Goal: Task Accomplishment & Management: Use online tool/utility

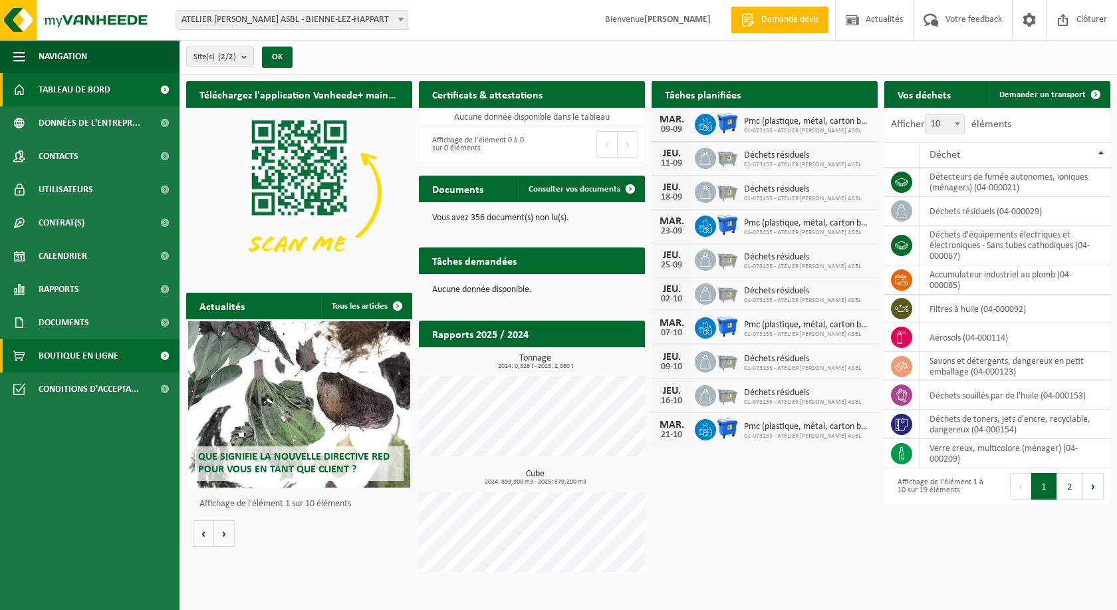
click at [55, 354] on span "Boutique en ligne" at bounding box center [79, 355] width 80 height 33
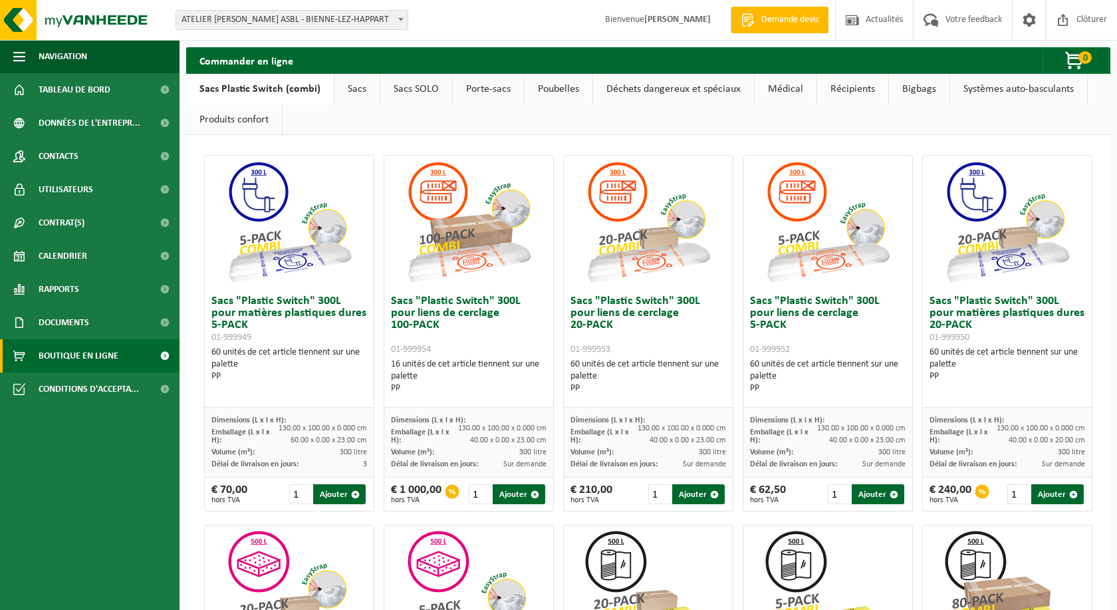
click at [214, 25] on span "ATELIER [PERSON_NAME] ASBL - BIENNE-LEZ-HAPPART" at bounding box center [291, 20] width 231 height 19
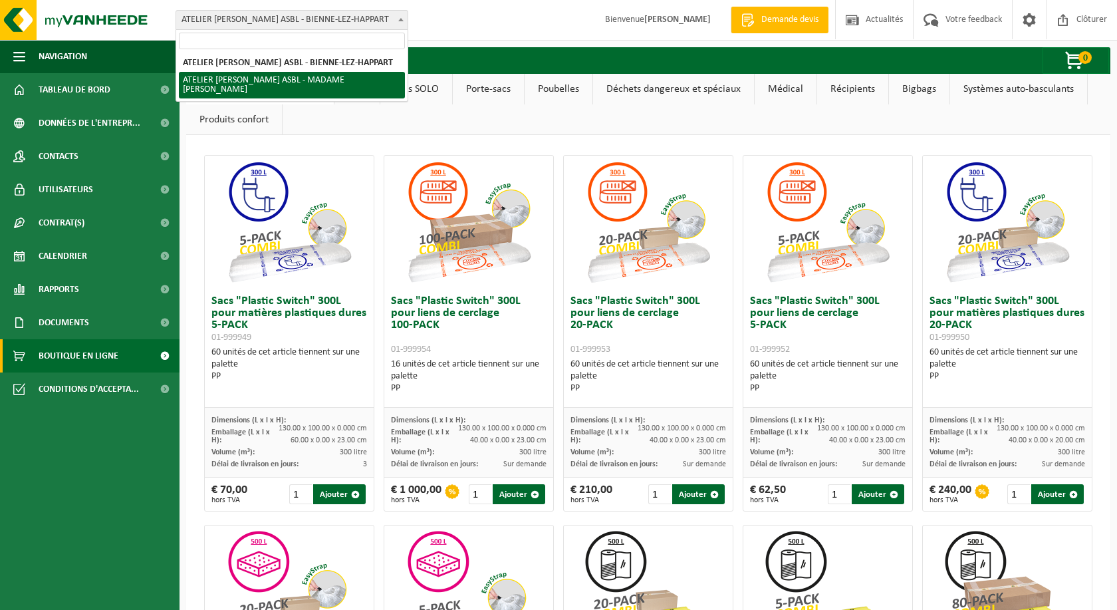
select select "26708"
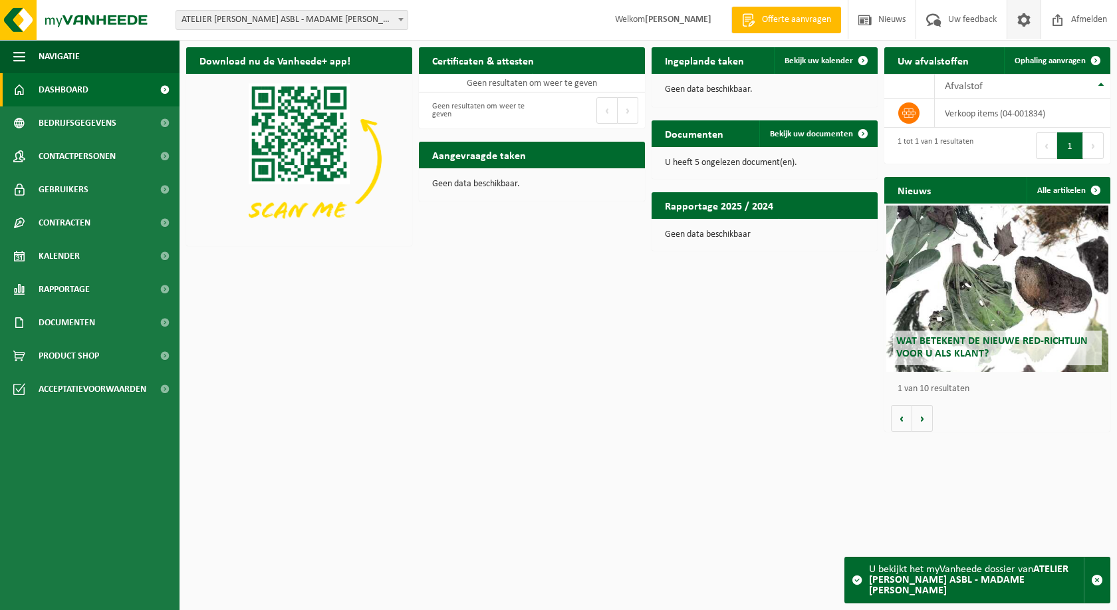
click at [1025, 25] on span at bounding box center [1024, 19] width 20 height 39
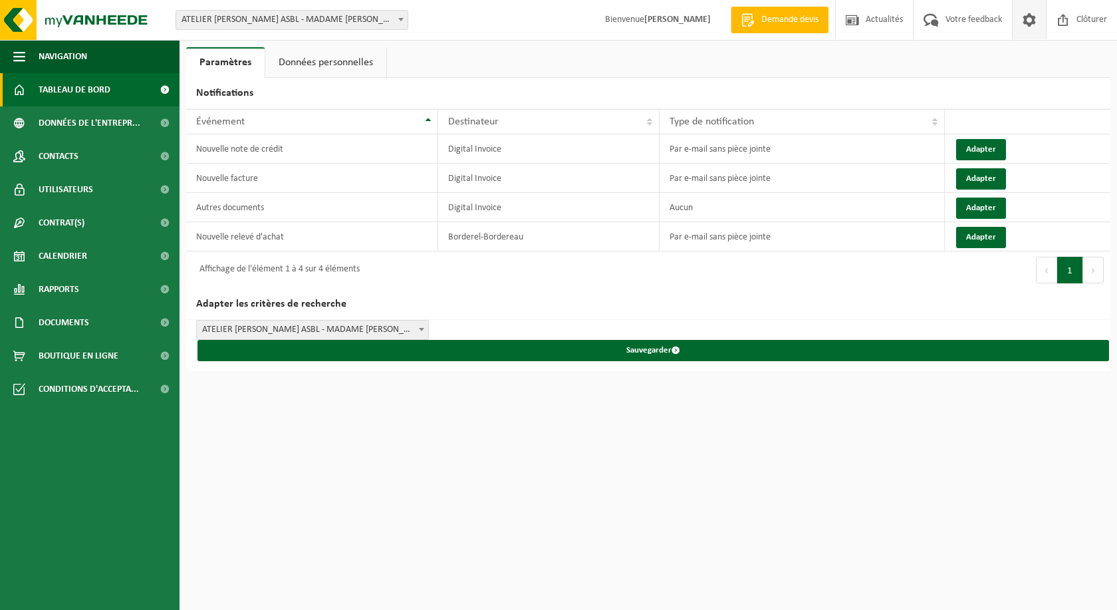
click at [65, 88] on span "Tableau de bord" at bounding box center [75, 89] width 72 height 33
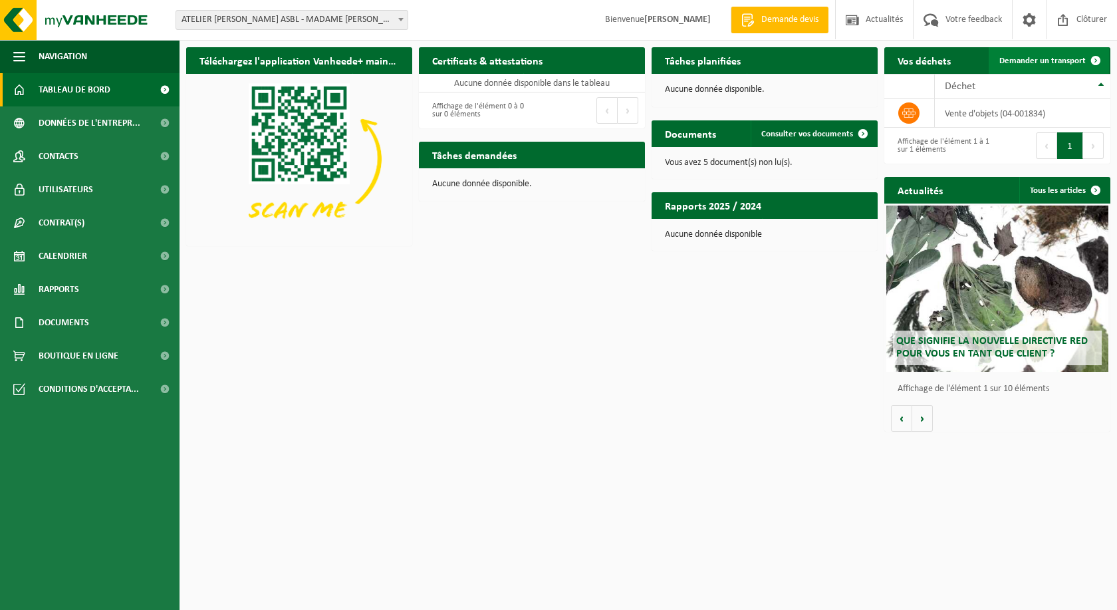
click at [1048, 63] on span "Demander un transport" at bounding box center [1043, 61] width 86 height 9
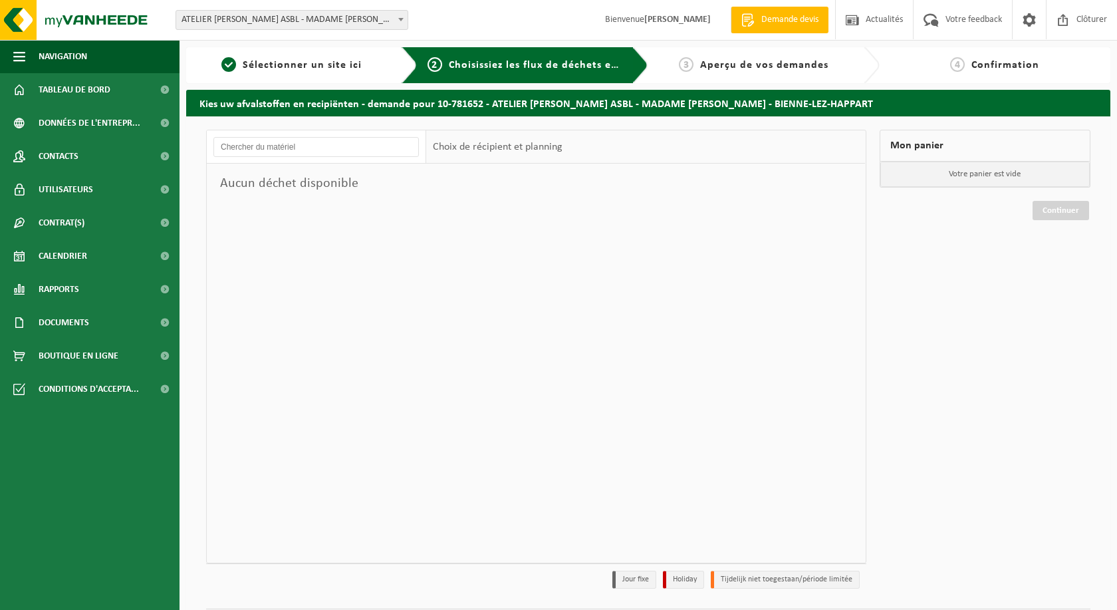
click at [426, 106] on h2 "Kies uw afvalstoffen en recipiënten - demande pour 10-781652 - ATELIER [PERSON_…" at bounding box center [648, 103] width 925 height 26
click at [305, 147] on input "text" at bounding box center [317, 147] width 206 height 20
click at [280, 61] on span "Sélectionner un site ici" at bounding box center [302, 65] width 119 height 11
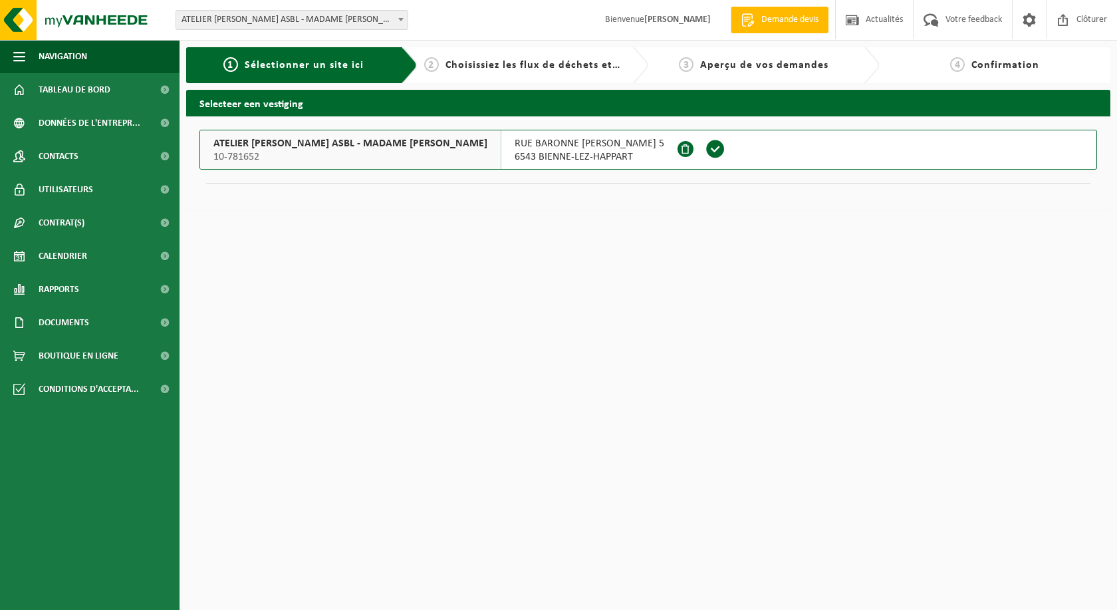
click at [664, 156] on span "6543 BIENNE-LEZ-HAPPART" at bounding box center [590, 156] width 150 height 13
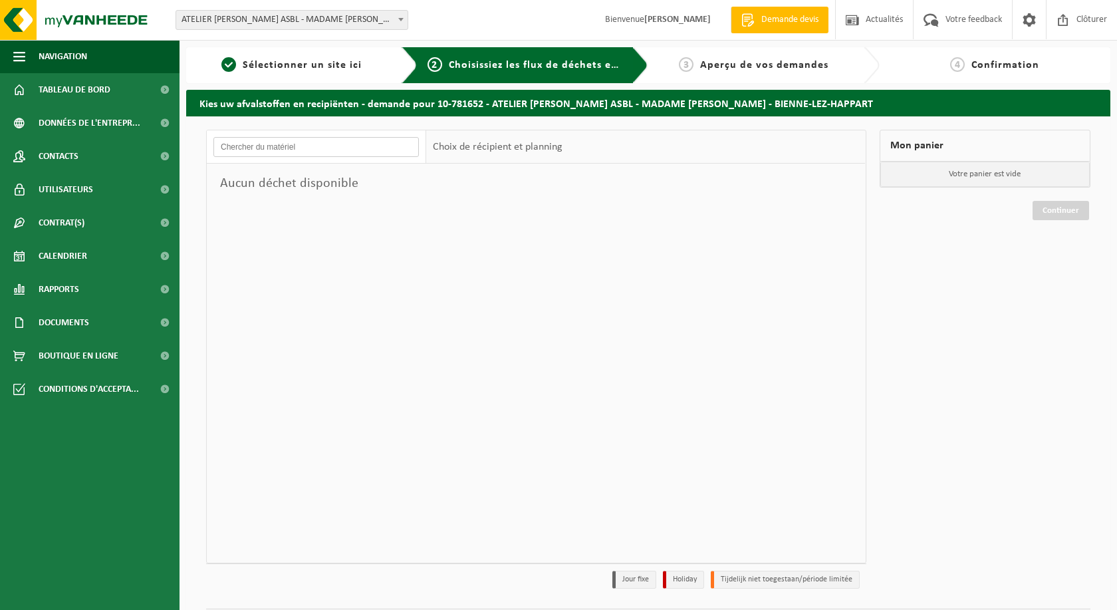
click at [252, 150] on input "text" at bounding box center [317, 147] width 206 height 20
click at [354, 150] on input "text" at bounding box center [317, 147] width 206 height 20
click at [121, 212] on link "Contrat(s)" at bounding box center [90, 222] width 180 height 33
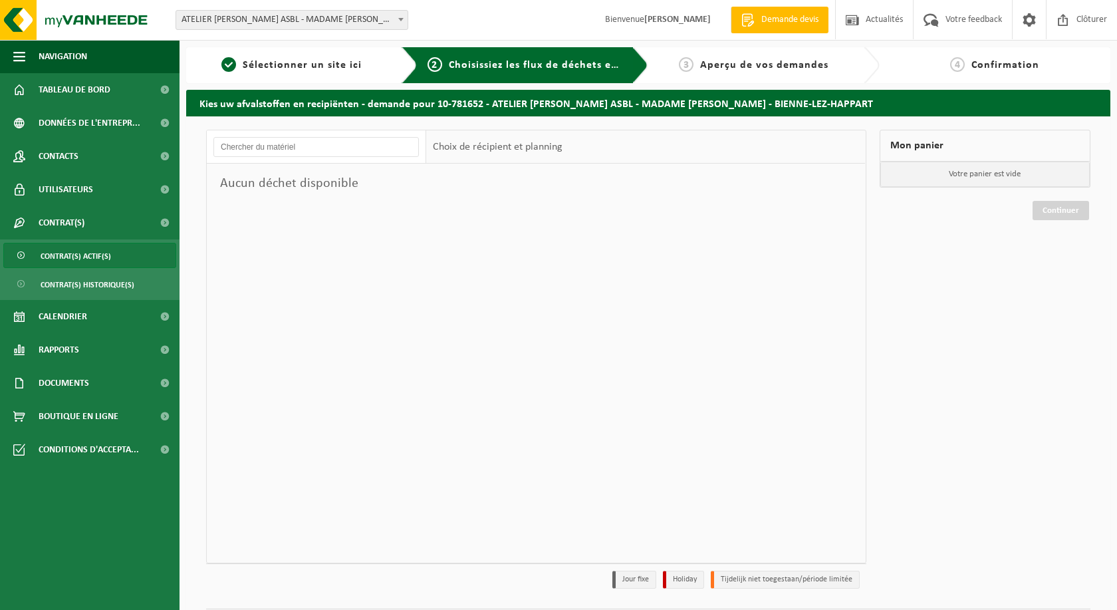
click at [60, 257] on span "Contrat(s) actif(s)" at bounding box center [76, 255] width 71 height 25
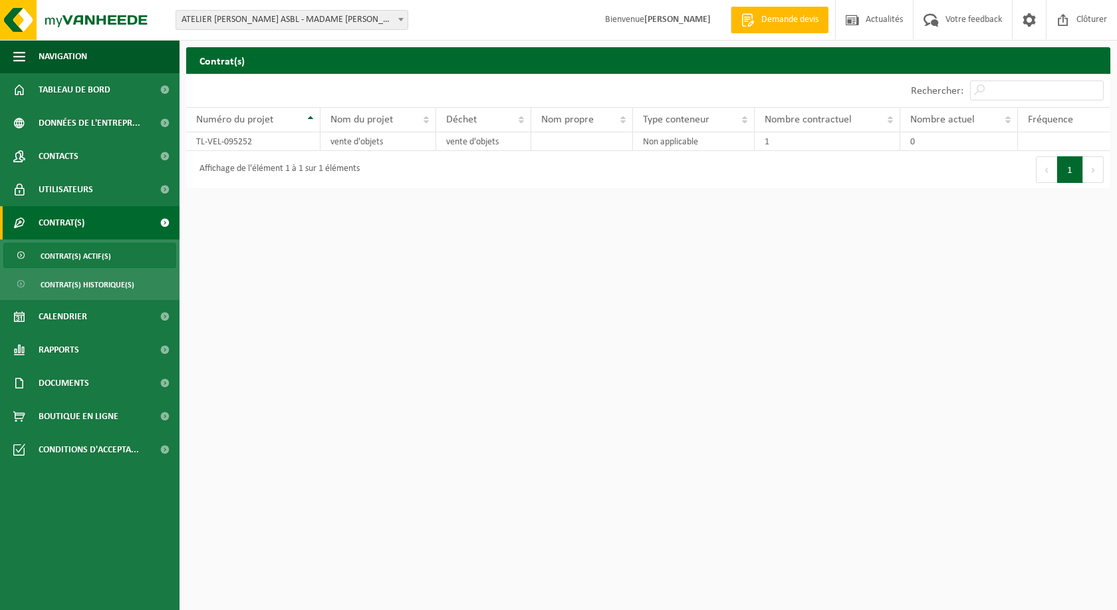
click at [71, 297] on ul "Contrat(s) actif(s) Contrat(s) historique(s)" at bounding box center [90, 269] width 180 height 61
click at [66, 285] on span "Contrat(s) historique(s)" at bounding box center [88, 284] width 94 height 25
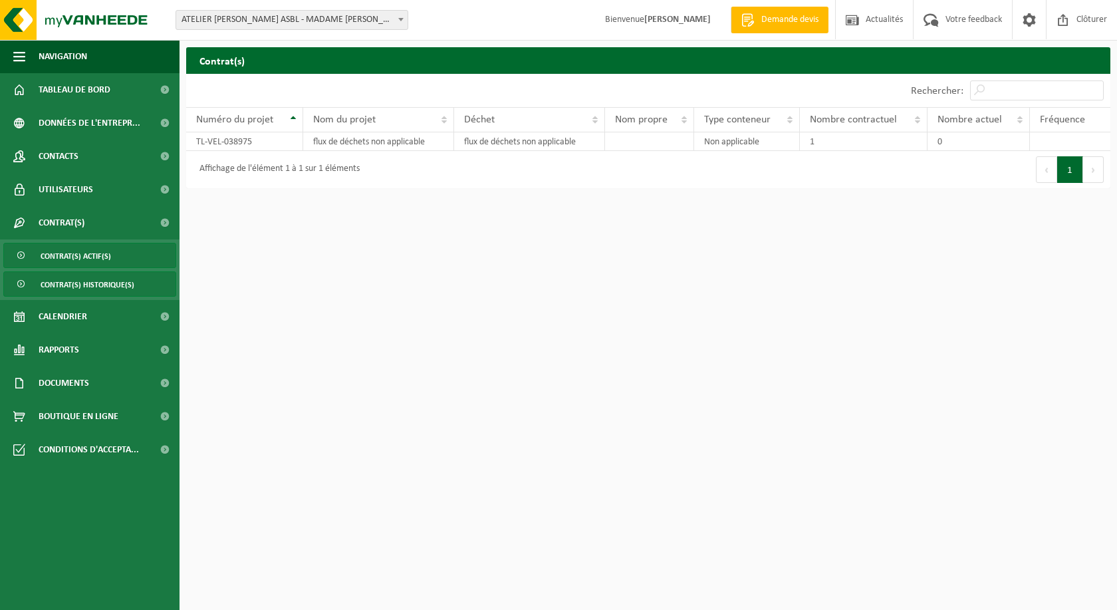
click at [69, 259] on span "Contrat(s) actif(s)" at bounding box center [76, 255] width 71 height 25
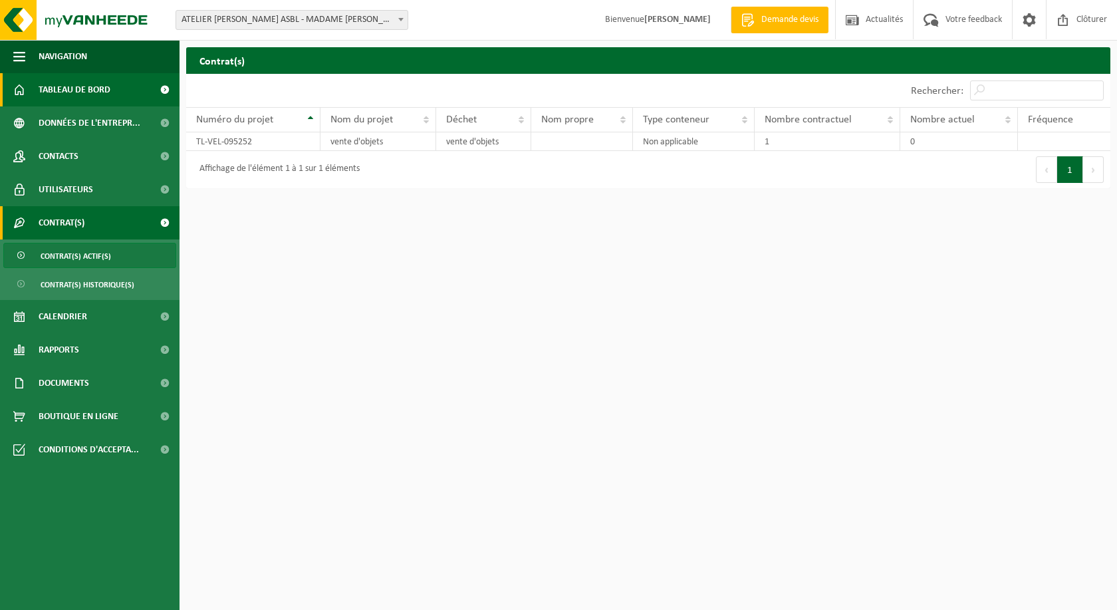
click at [72, 89] on span "Tableau de bord" at bounding box center [75, 89] width 72 height 33
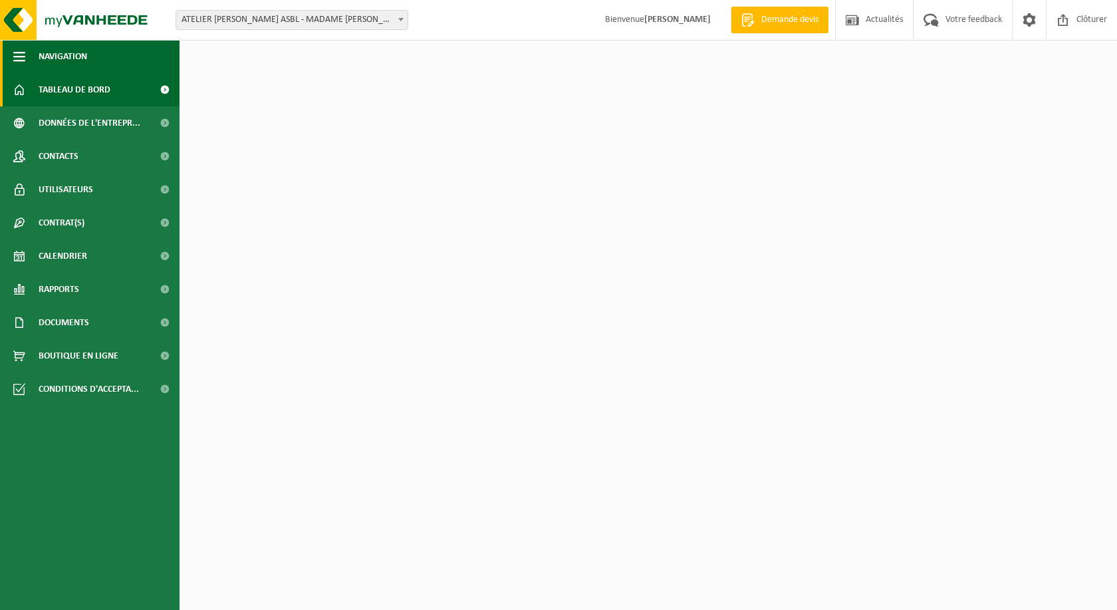
click at [25, 59] on button "Navigation" at bounding box center [90, 56] width 180 height 33
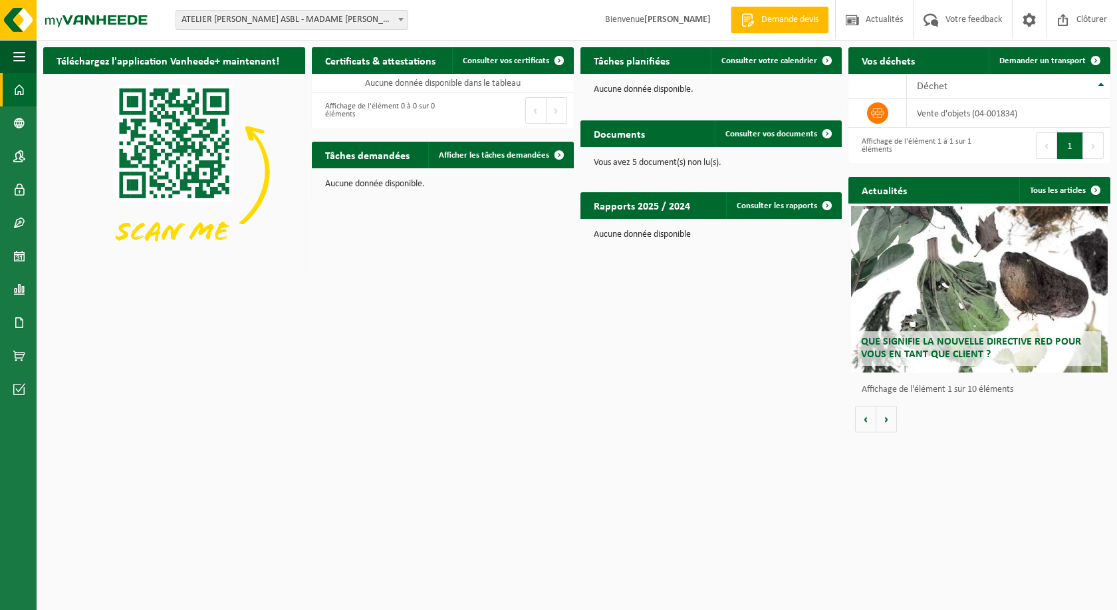
click at [900, 62] on h2 "Vos déchets" at bounding box center [889, 60] width 80 height 26
click at [1090, 61] on span at bounding box center [1096, 60] width 27 height 27
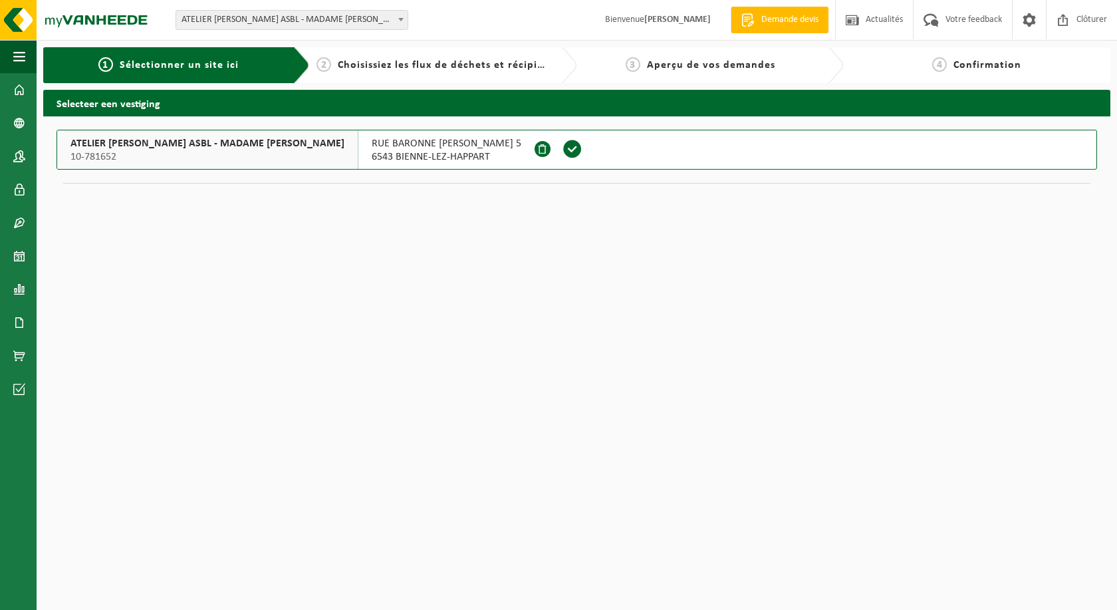
click at [302, 161] on span "10-781652" at bounding box center [208, 156] width 274 height 13
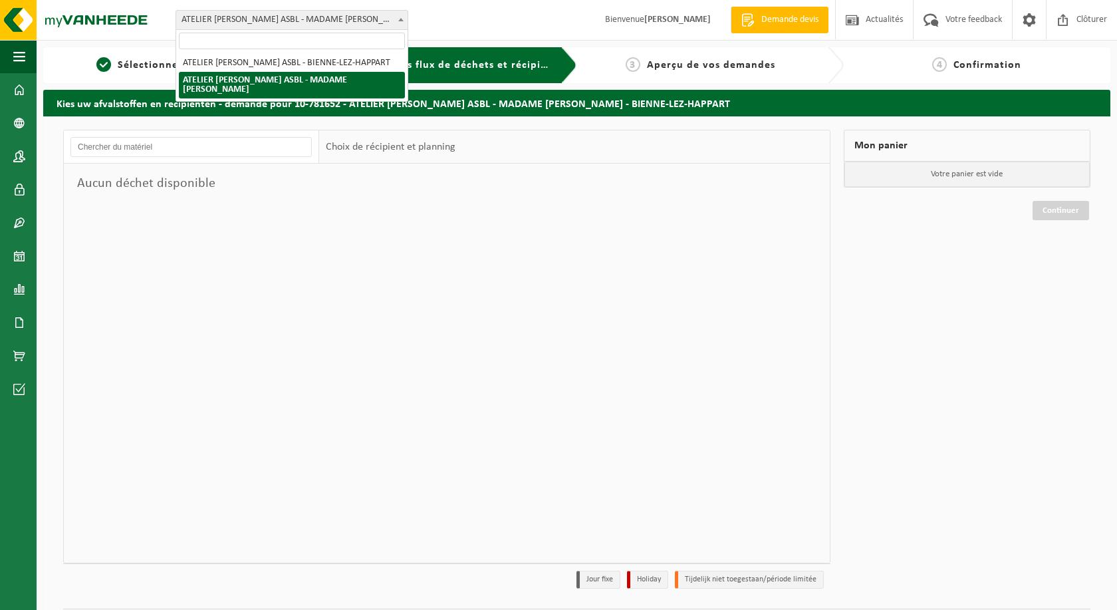
click at [401, 17] on span at bounding box center [400, 19] width 13 height 17
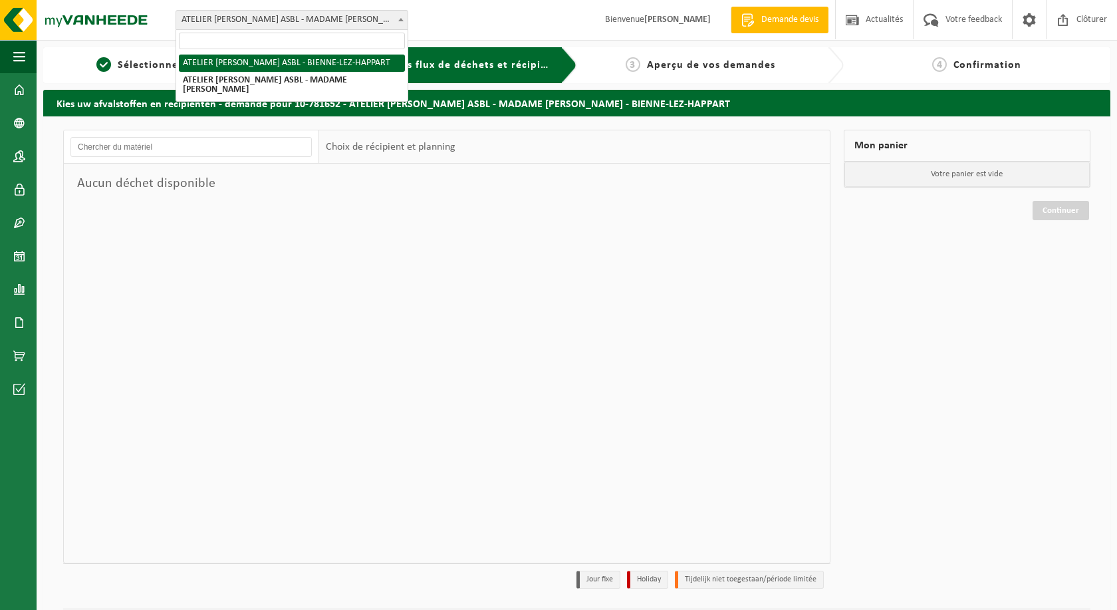
select select "497"
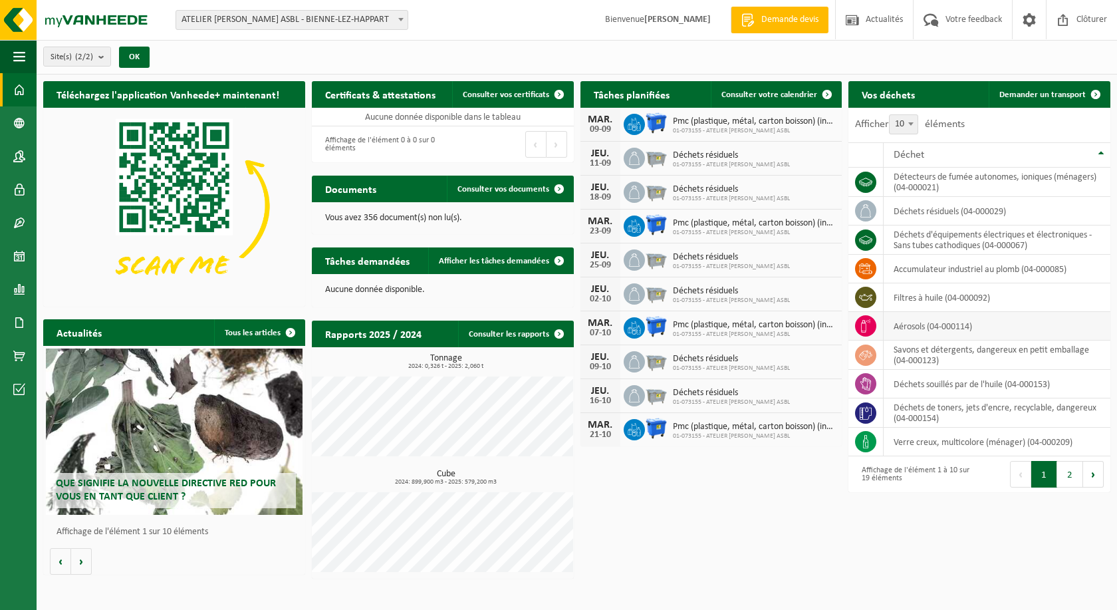
click at [929, 327] on td "aérosols (04-000114)" at bounding box center [997, 326] width 227 height 29
click at [869, 325] on icon at bounding box center [865, 325] width 13 height 13
click at [1095, 92] on span at bounding box center [1096, 94] width 27 height 27
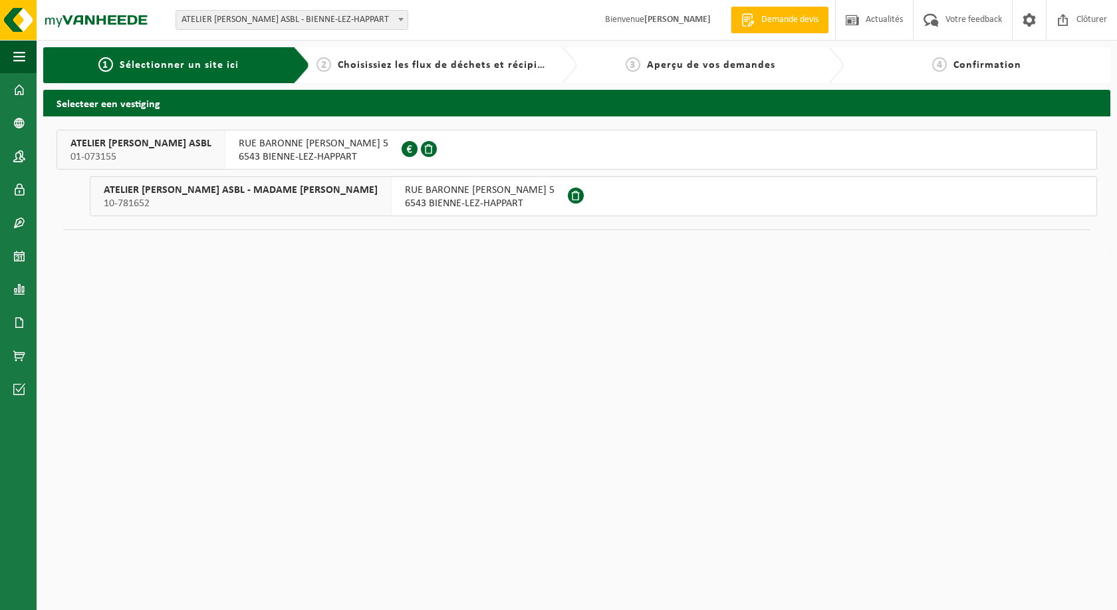
click at [483, 204] on span "6543 BIENNE-LEZ-HAPPART" at bounding box center [480, 203] width 150 height 13
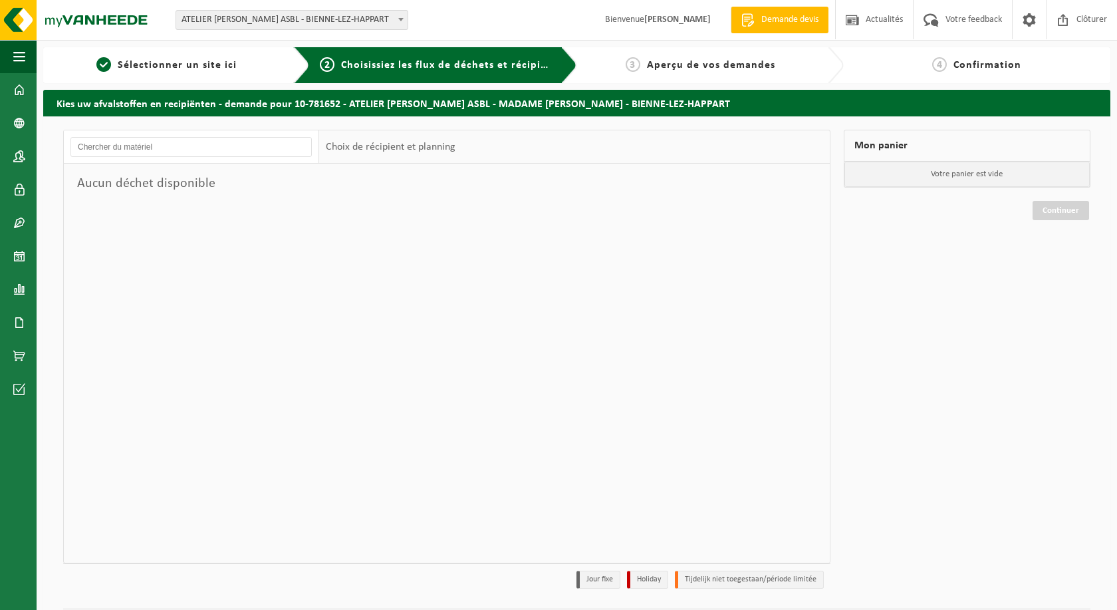
click at [408, 102] on h2 "Kies uw afvalstoffen en recipiënten - demande pour 10-781652 - ATELIER [PERSON_…" at bounding box center [577, 103] width 1068 height 26
click at [394, 13] on span at bounding box center [400, 19] width 13 height 17
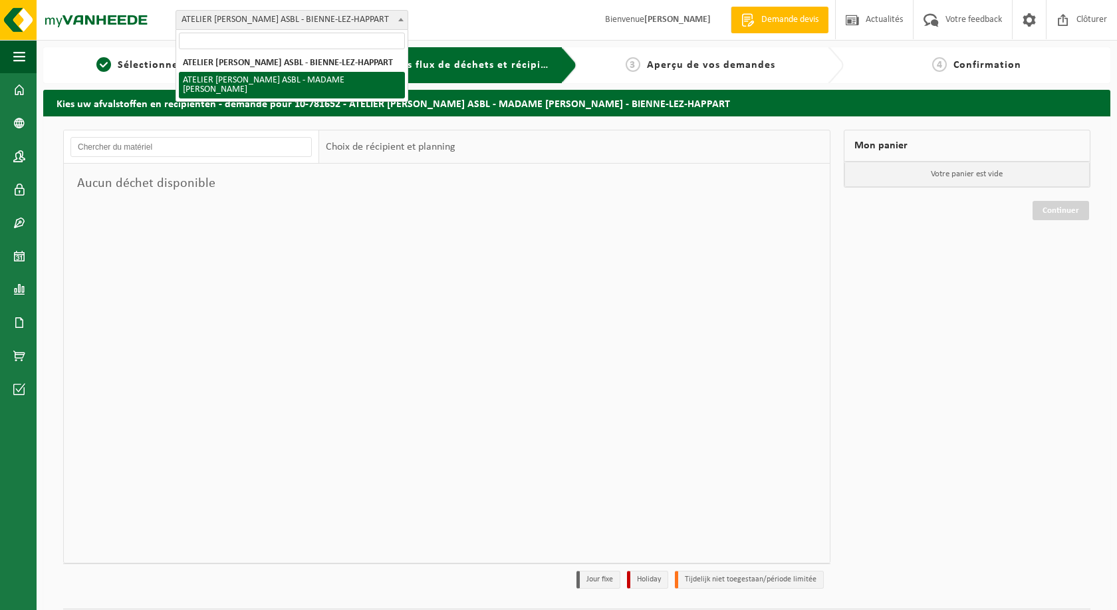
select select "26708"
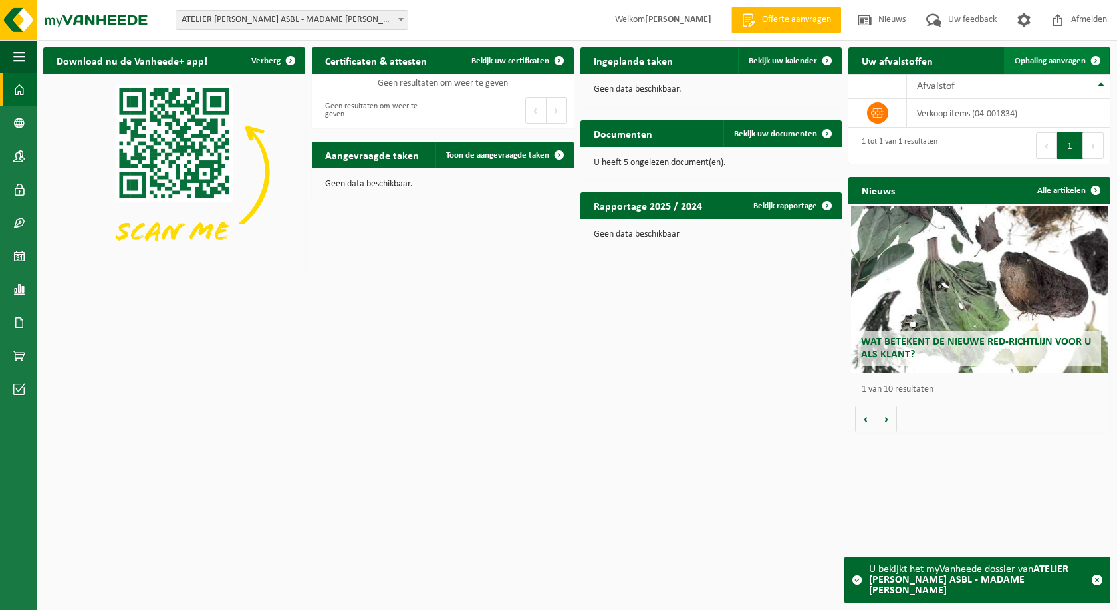
click at [1093, 63] on span at bounding box center [1096, 60] width 27 height 27
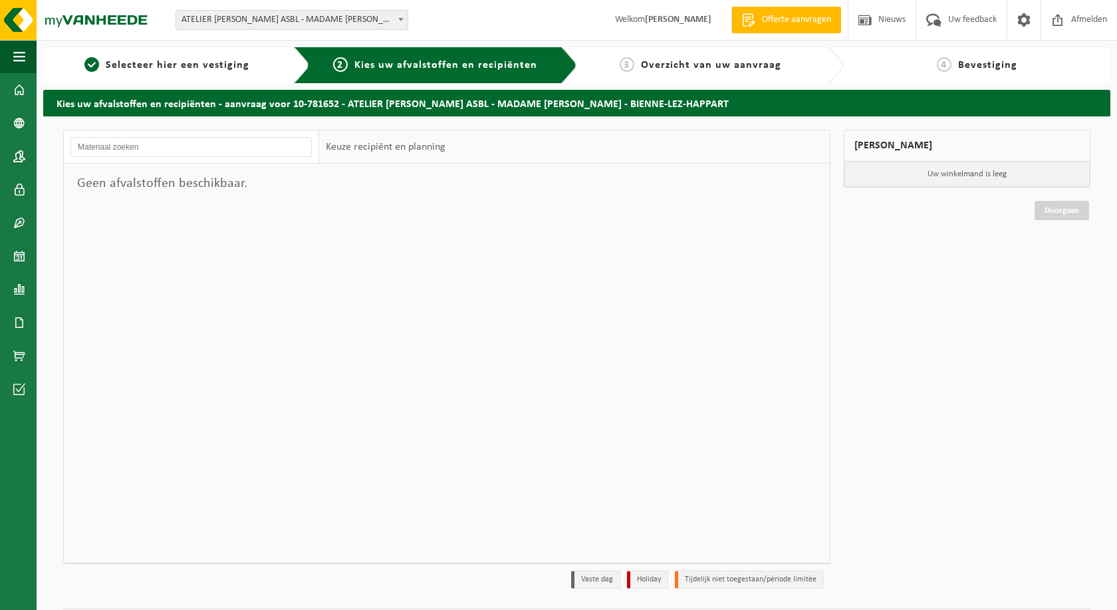
click at [394, 20] on span at bounding box center [400, 19] width 13 height 17
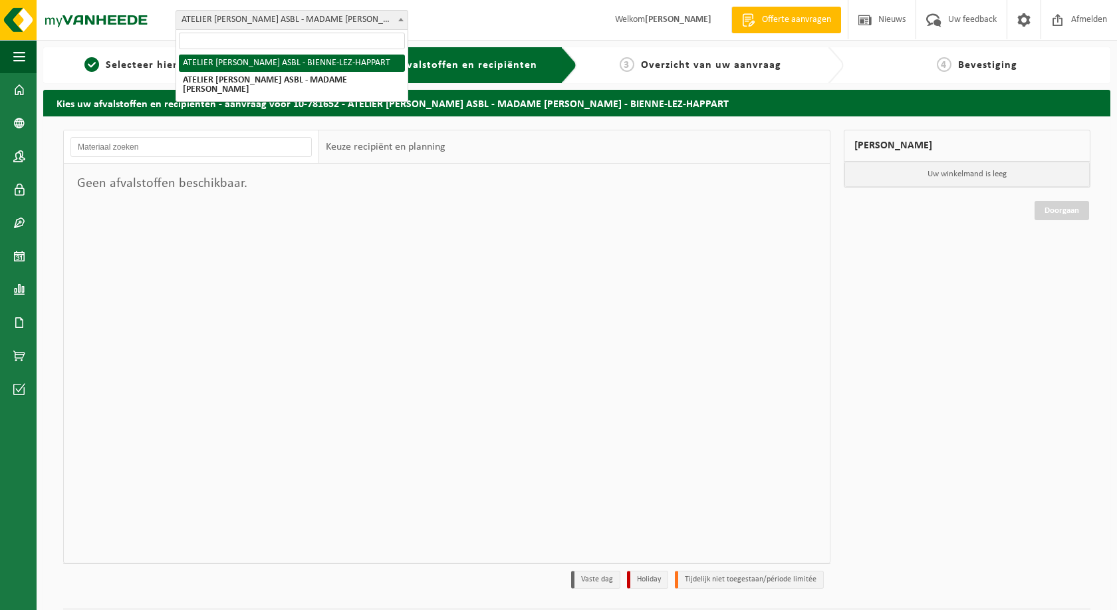
select select "497"
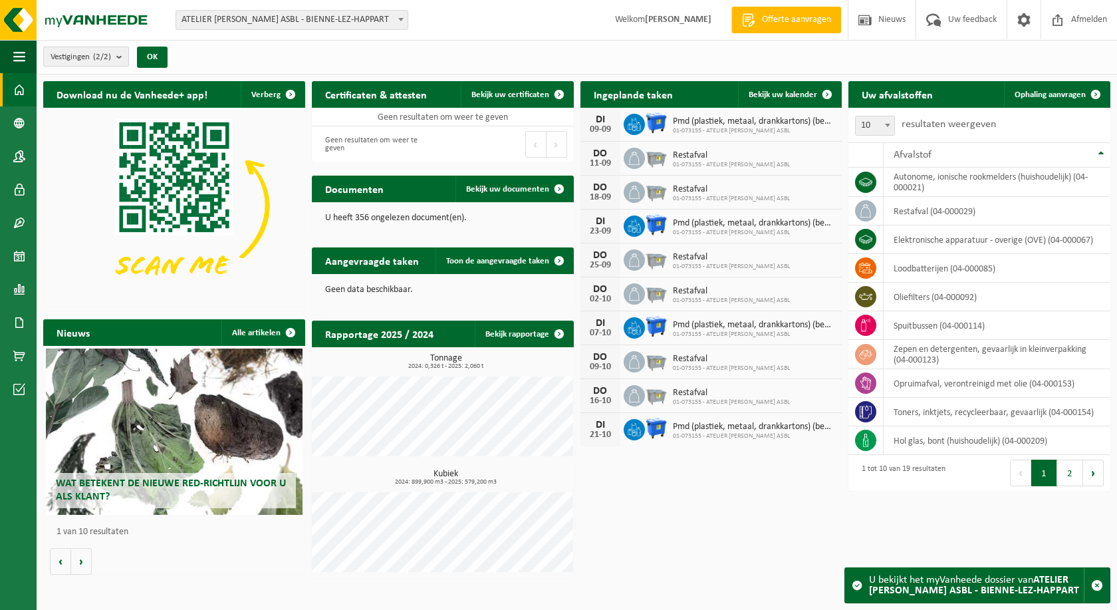
click at [123, 59] on b "submit" at bounding box center [122, 56] width 12 height 19
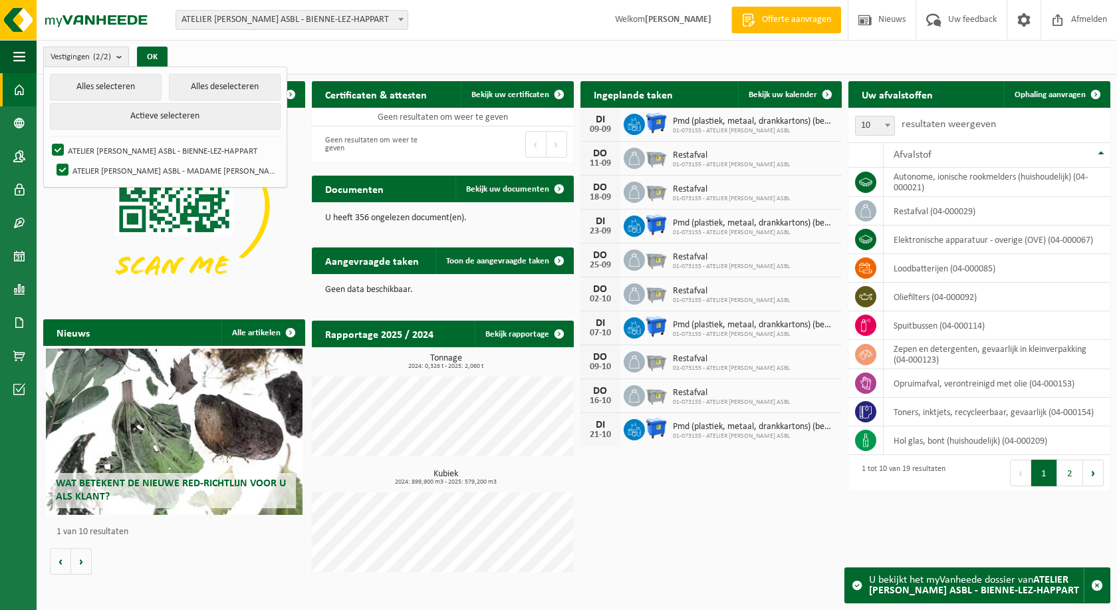
click at [123, 59] on b "submit" at bounding box center [122, 56] width 12 height 19
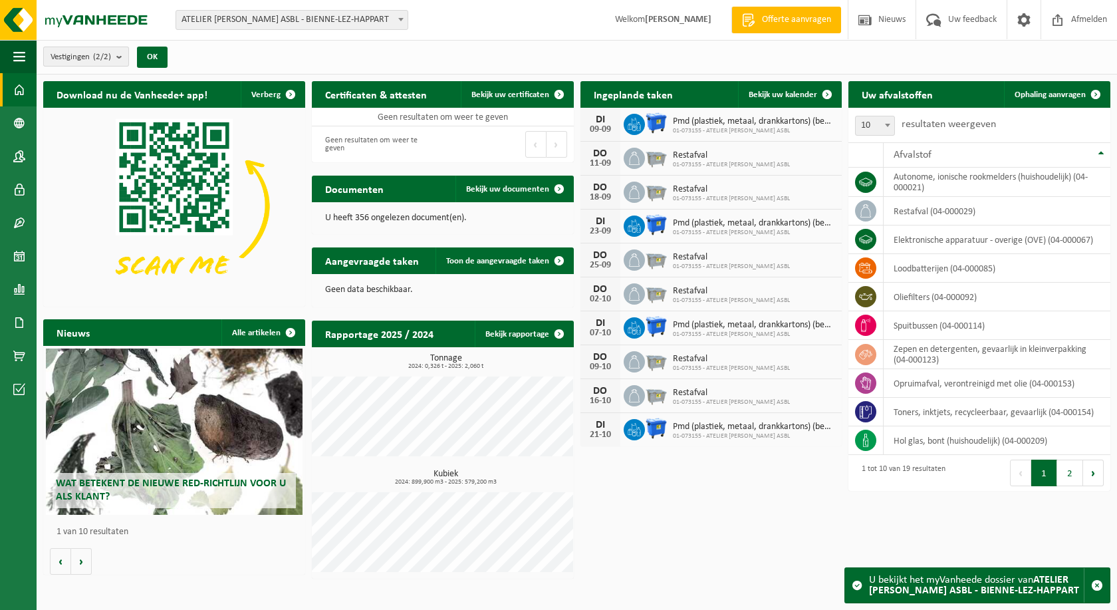
click at [123, 57] on b "submit" at bounding box center [122, 56] width 12 height 19
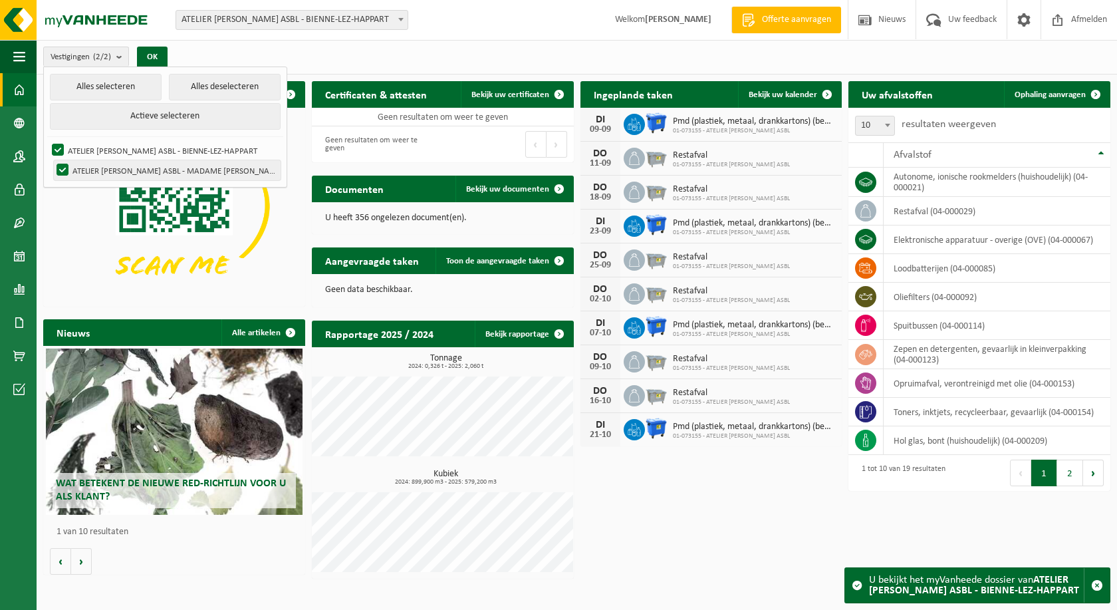
click at [61, 168] on label "ATELIER [PERSON_NAME] ASBL - MADAME [PERSON_NAME]" at bounding box center [167, 170] width 227 height 20
click at [52, 160] on input "ATELIER [PERSON_NAME] ASBL - MADAME [PERSON_NAME]" at bounding box center [51, 160] width 1 height 1
checkbox input "false"
click at [925, 328] on td "spuitbussen (04-000114)" at bounding box center [997, 325] width 227 height 29
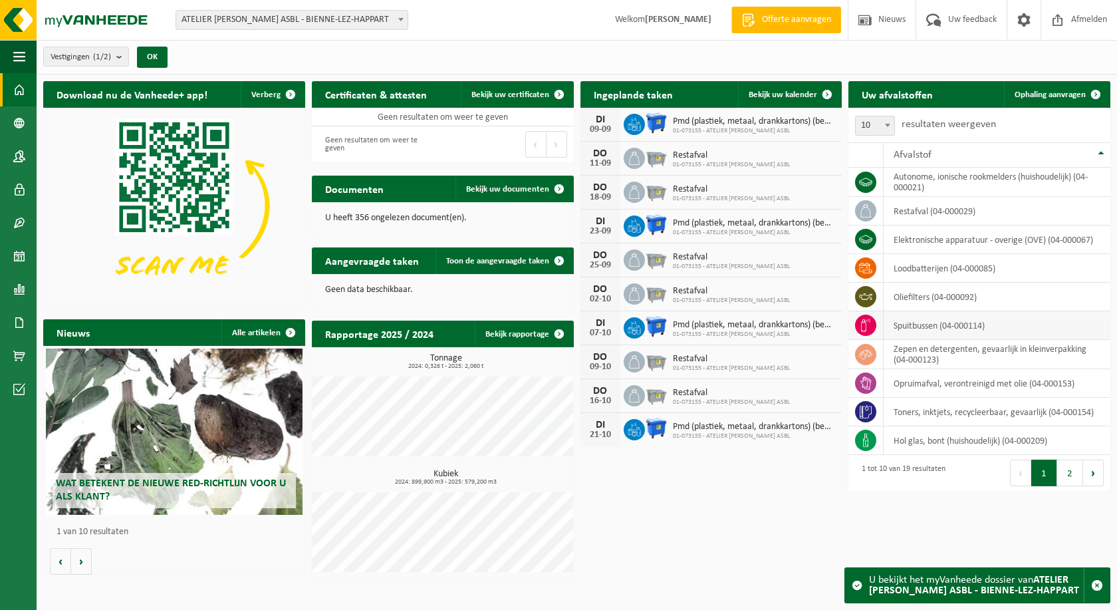
click at [872, 327] on icon at bounding box center [865, 325] width 13 height 13
click at [1097, 94] on span at bounding box center [1096, 94] width 27 height 27
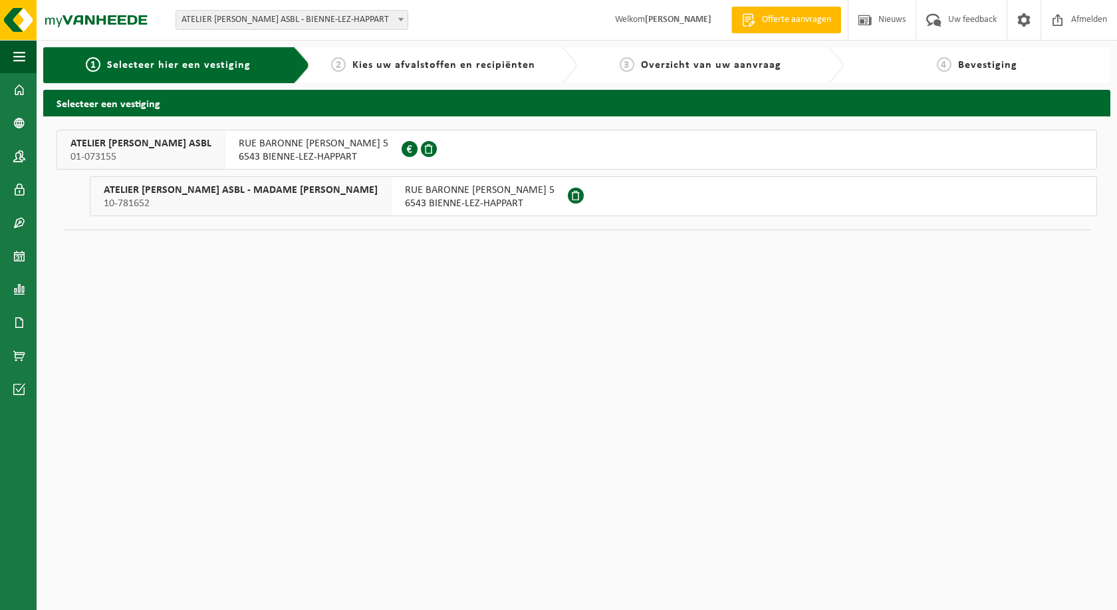
click at [309, 147] on span "RUE BARONNE [PERSON_NAME] 5" at bounding box center [314, 143] width 150 height 13
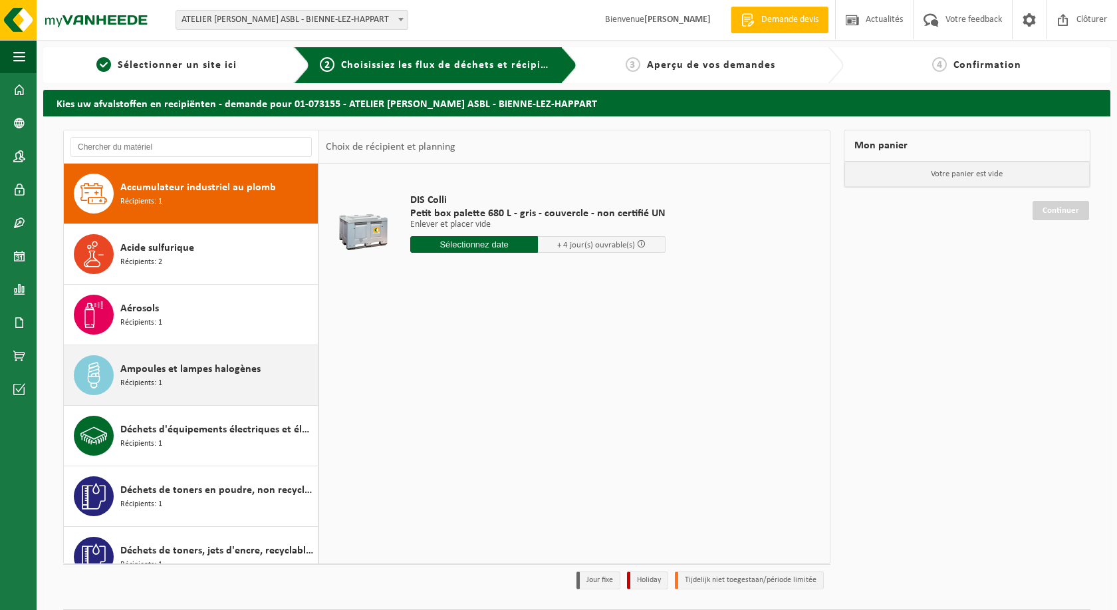
scroll to position [52, 0]
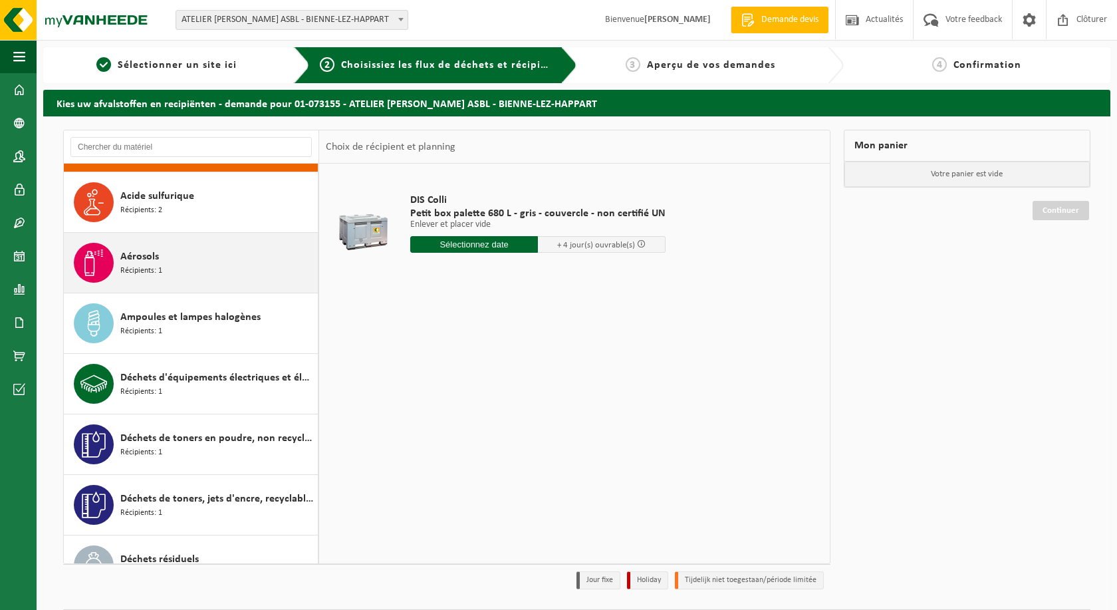
click at [164, 271] on div "Aérosols Récipients: 1" at bounding box center [217, 263] width 194 height 40
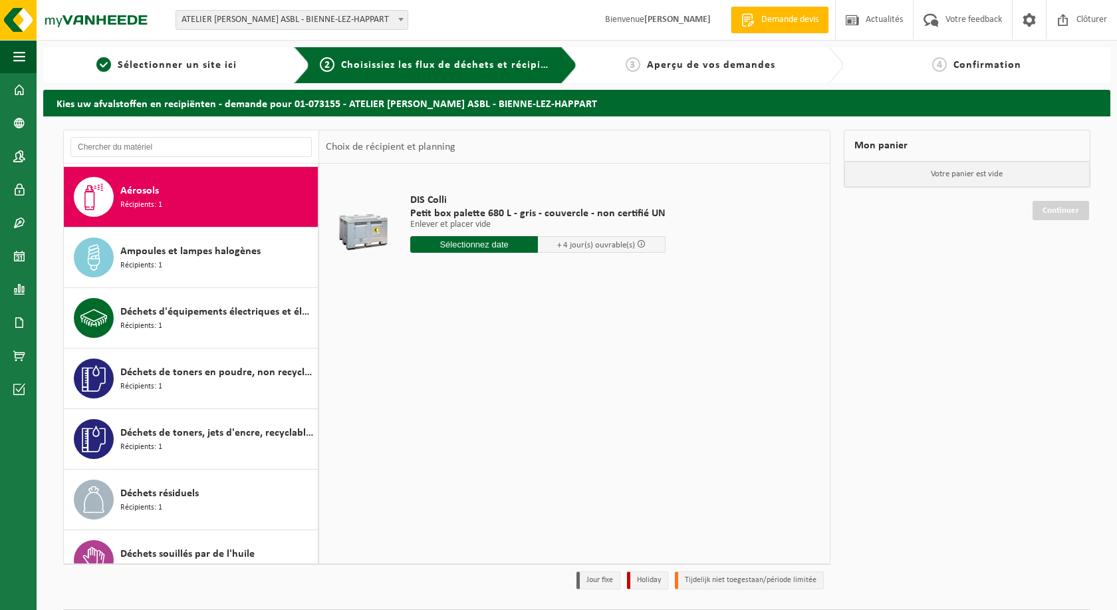
scroll to position [121, 0]
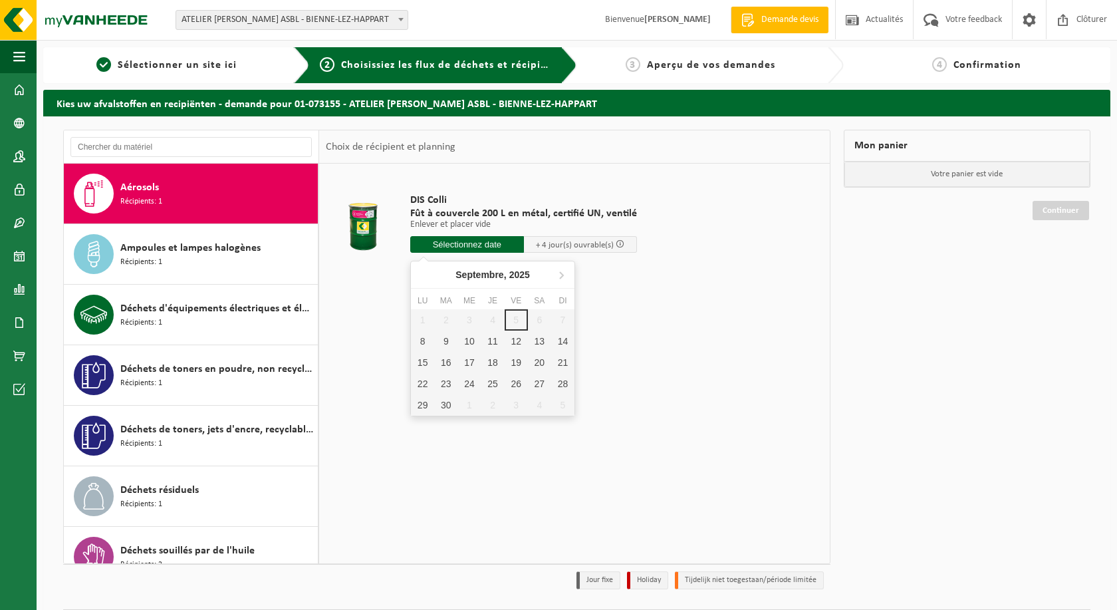
click at [493, 245] on input "text" at bounding box center [467, 244] width 114 height 17
click at [494, 342] on div "11" at bounding box center [493, 341] width 23 height 21
type input "à partir de 2025-09-11"
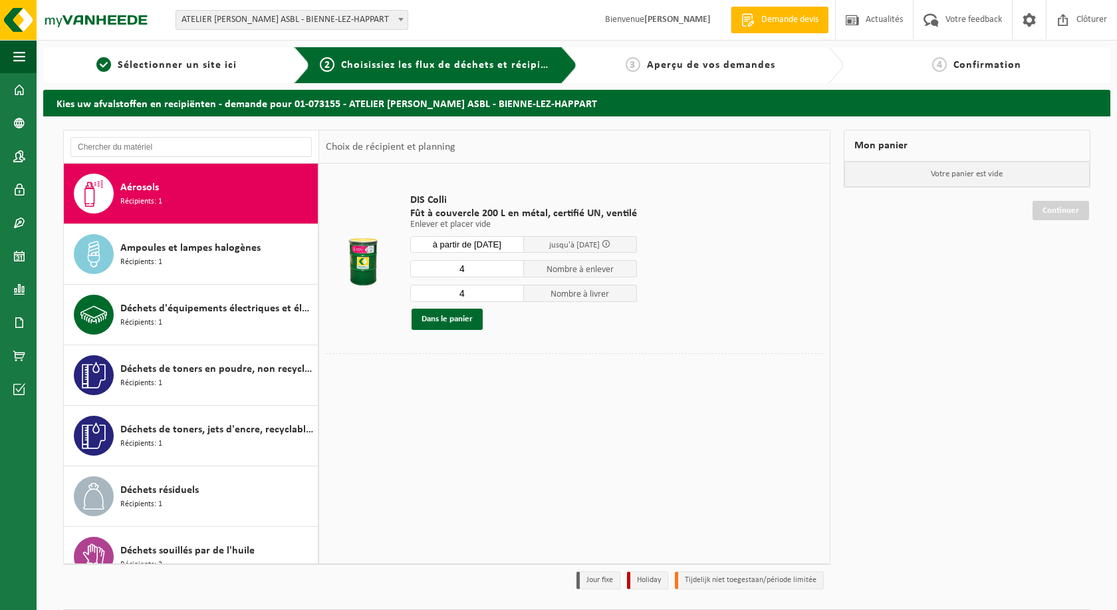
click at [511, 275] on input "4" at bounding box center [467, 268] width 114 height 17
click at [510, 273] on input "3" at bounding box center [467, 268] width 114 height 17
type input "2"
click at [510, 273] on input "2" at bounding box center [467, 268] width 114 height 17
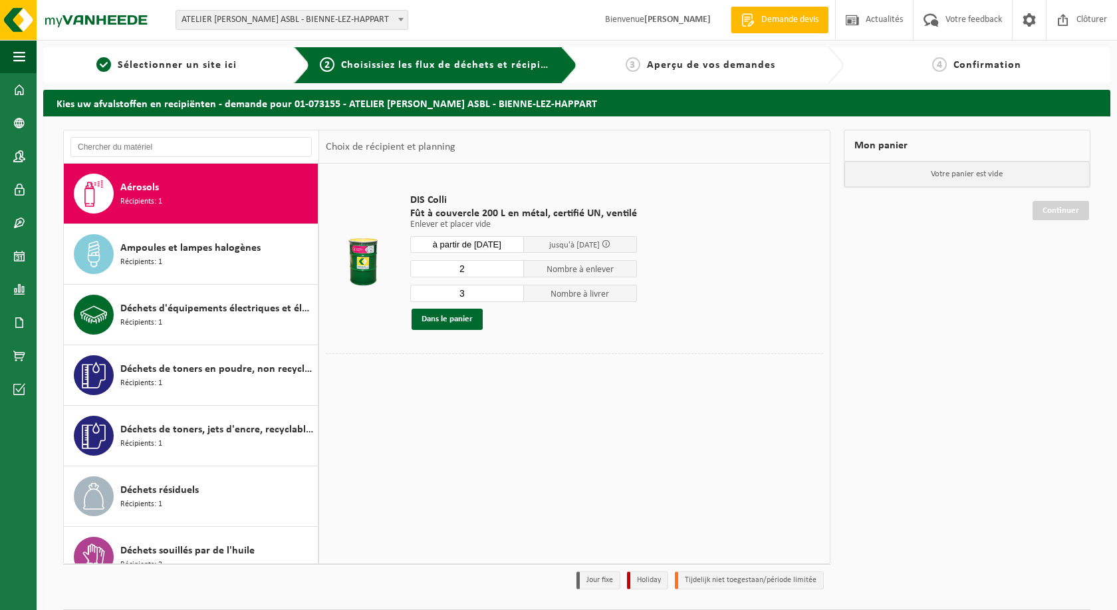
click at [511, 297] on input "3" at bounding box center [467, 293] width 114 height 17
type input "2"
click at [511, 297] on input "2" at bounding box center [467, 293] width 114 height 17
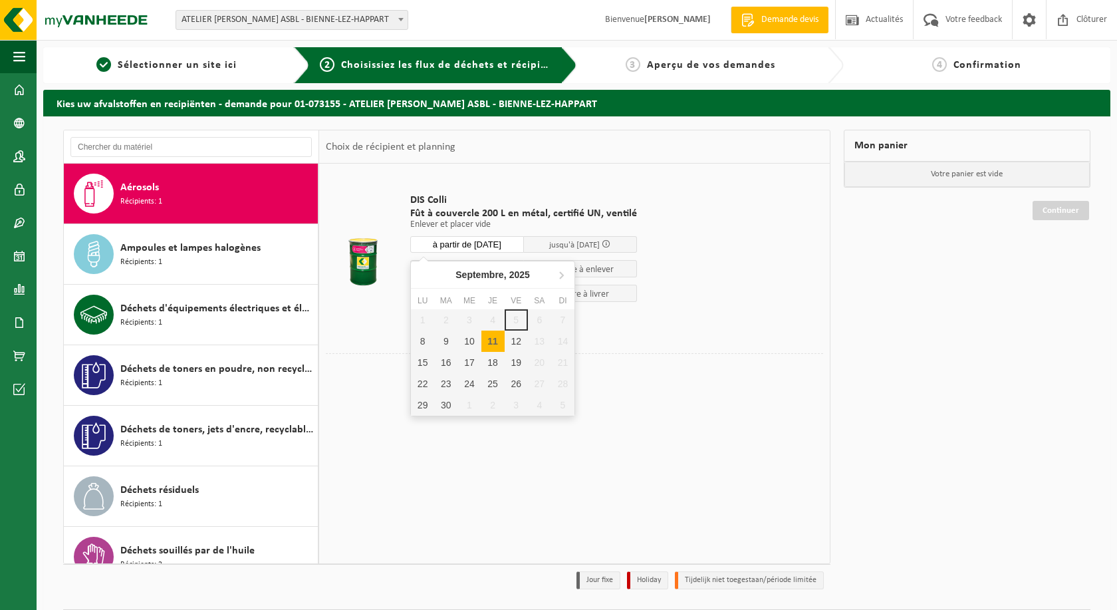
click at [520, 243] on input "à partir de 2025-09-11" at bounding box center [467, 244] width 114 height 17
click at [420, 339] on div "8" at bounding box center [422, 341] width 23 height 21
type input "à partir de 2025-09-08"
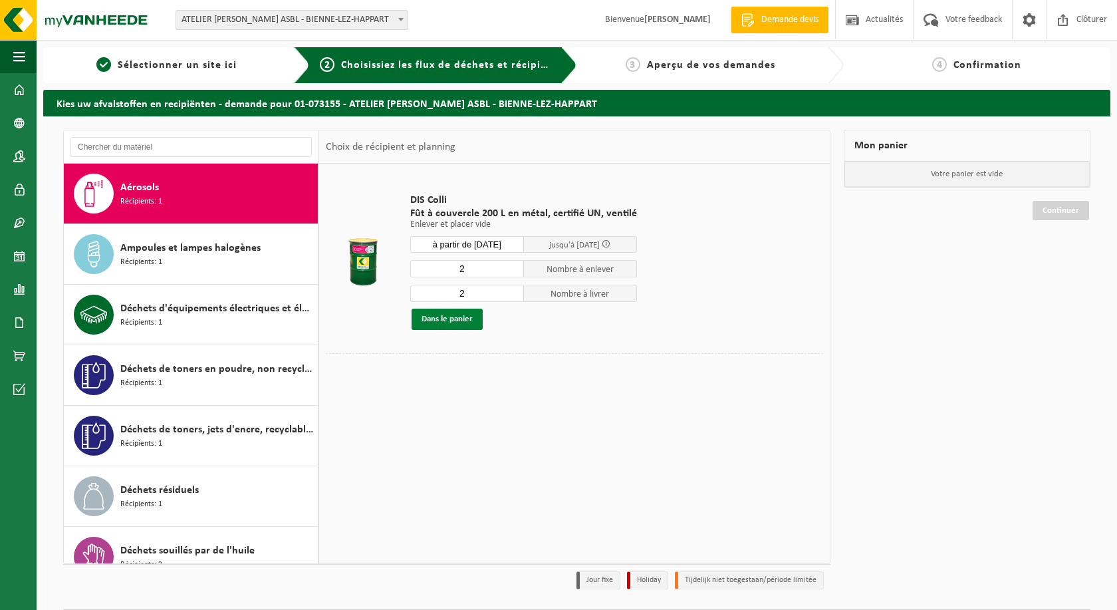
click at [453, 321] on button "Dans le panier" at bounding box center [447, 319] width 71 height 21
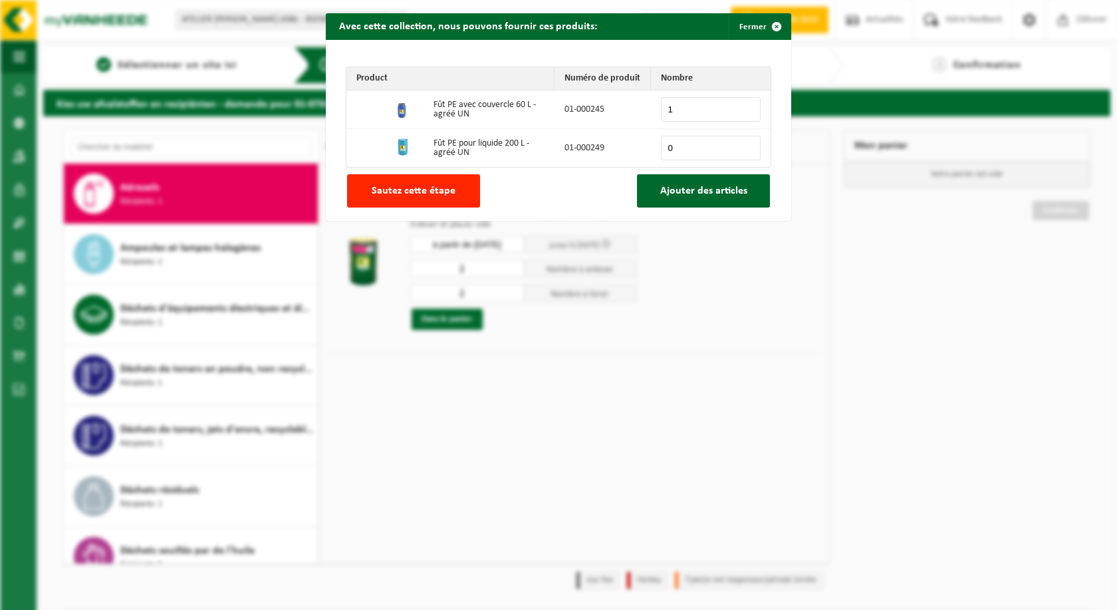
click at [749, 106] on input "1" at bounding box center [711, 109] width 100 height 25
type input "2"
click at [749, 106] on input "2" at bounding box center [711, 109] width 100 height 25
click at [690, 191] on span "Ajouter des articles" at bounding box center [703, 191] width 87 height 11
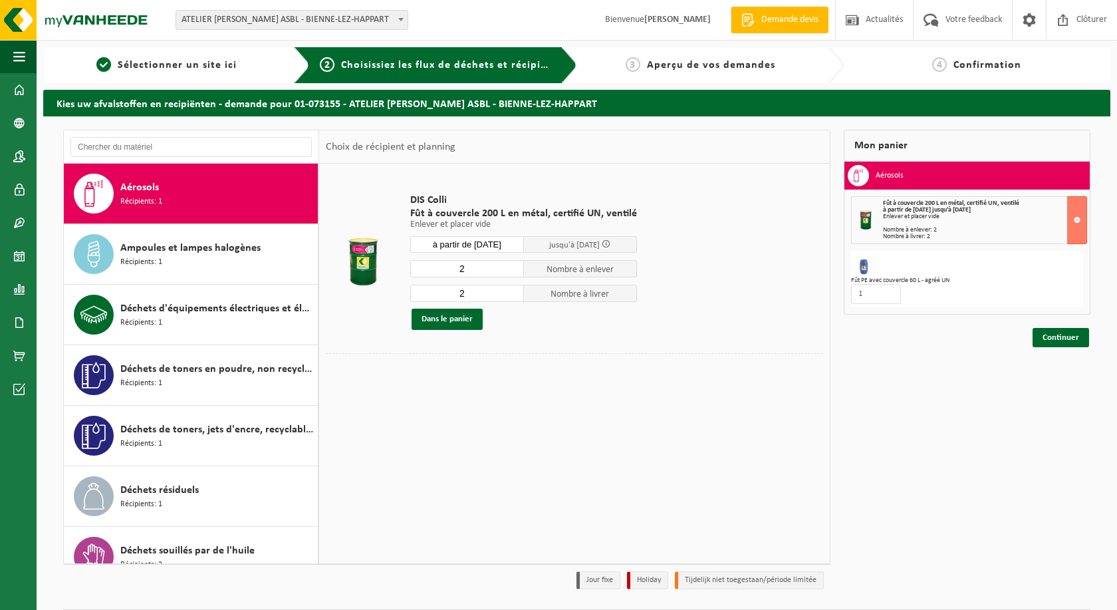
click at [889, 297] on input "1" at bounding box center [876, 294] width 50 height 20
type input "0"
click at [889, 297] on input "0" at bounding box center [876, 294] width 50 height 20
click at [1070, 341] on link "Continuer" at bounding box center [1061, 337] width 57 height 19
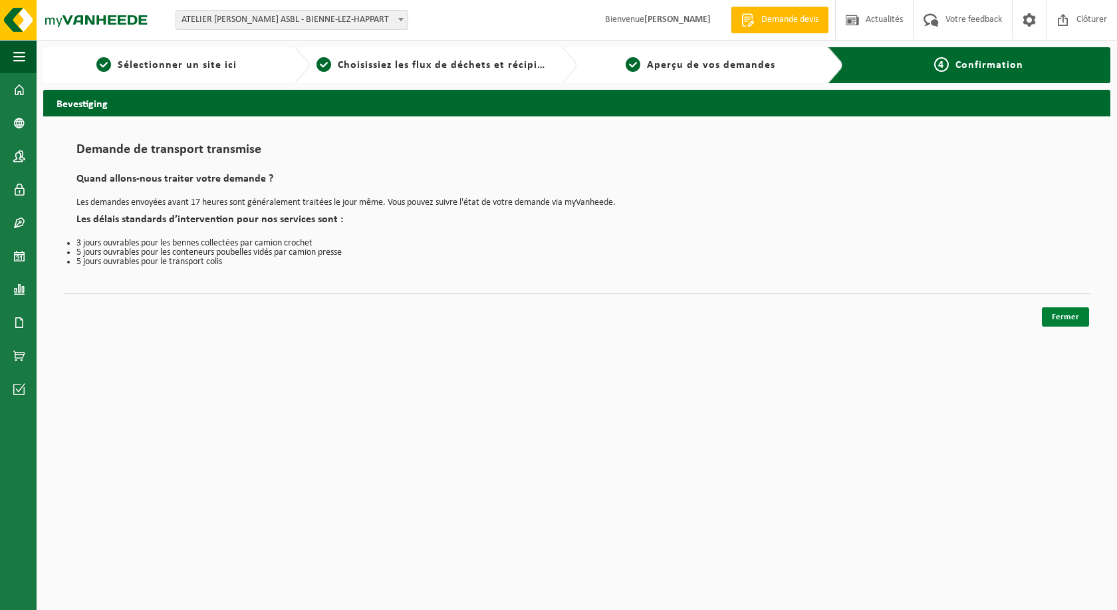
click at [1064, 318] on link "Fermer" at bounding box center [1065, 316] width 47 height 19
